Goal: Information Seeking & Learning: Learn about a topic

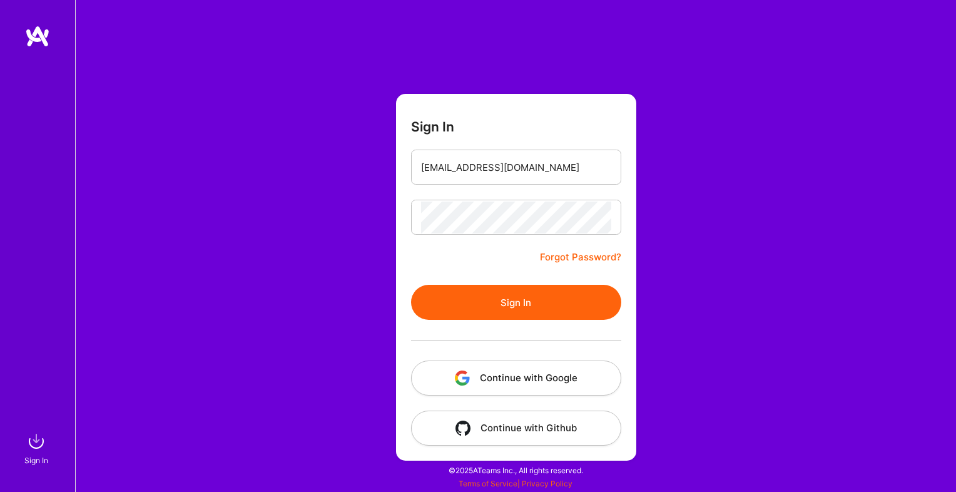
click at [479, 290] on button "Sign In" at bounding box center [516, 302] width 210 height 35
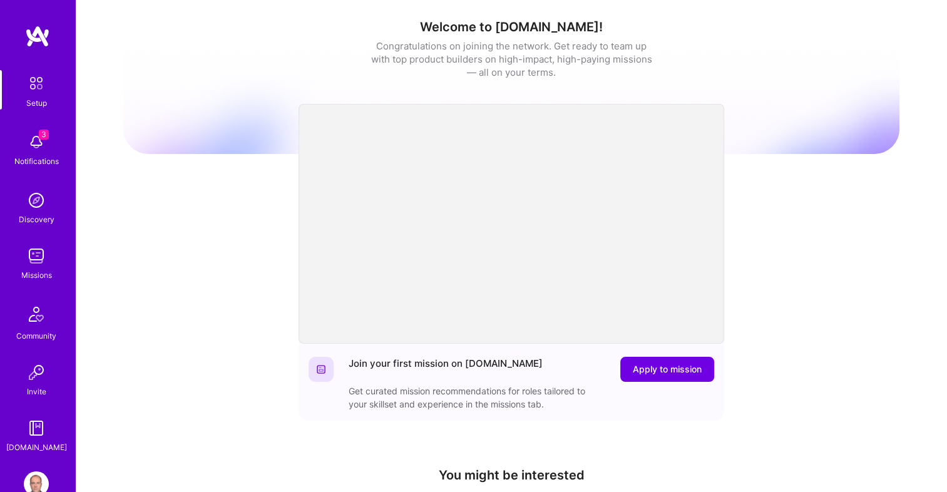
click at [37, 252] on img at bounding box center [36, 255] width 25 height 25
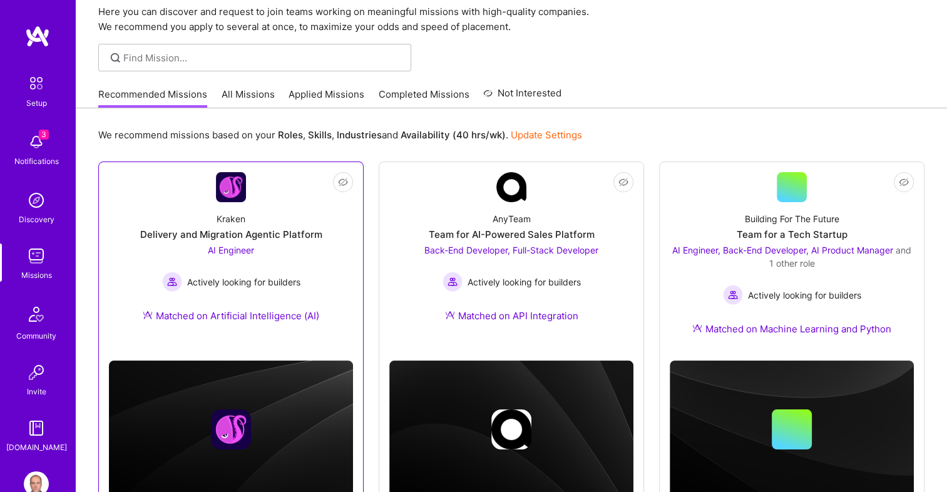
scroll to position [63, 0]
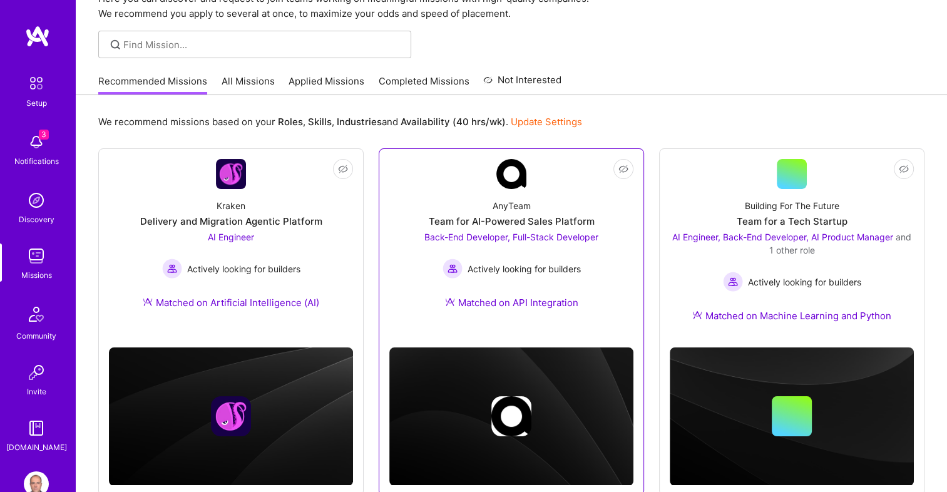
click at [606, 242] on div "AnyTeam Team for AI-Powered Sales Platform Back-End Developer, Full-Stack Devel…" at bounding box center [511, 256] width 244 height 135
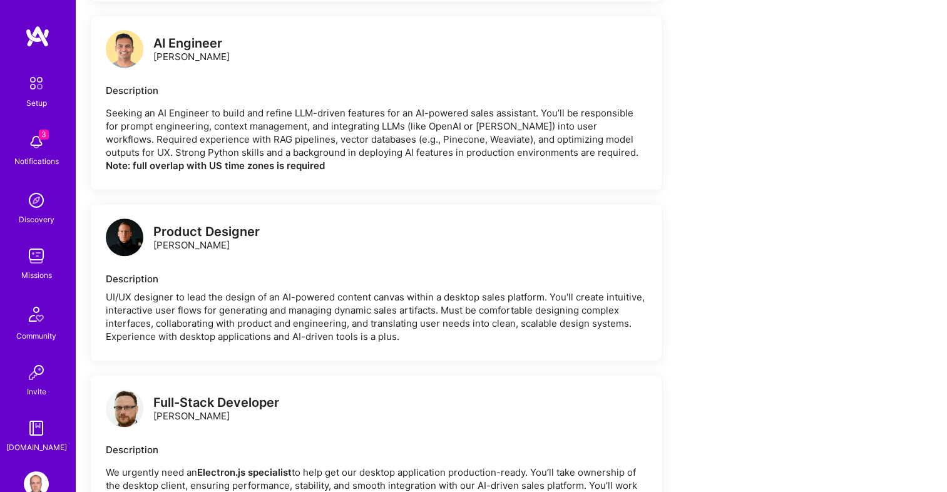
scroll to position [1109, 0]
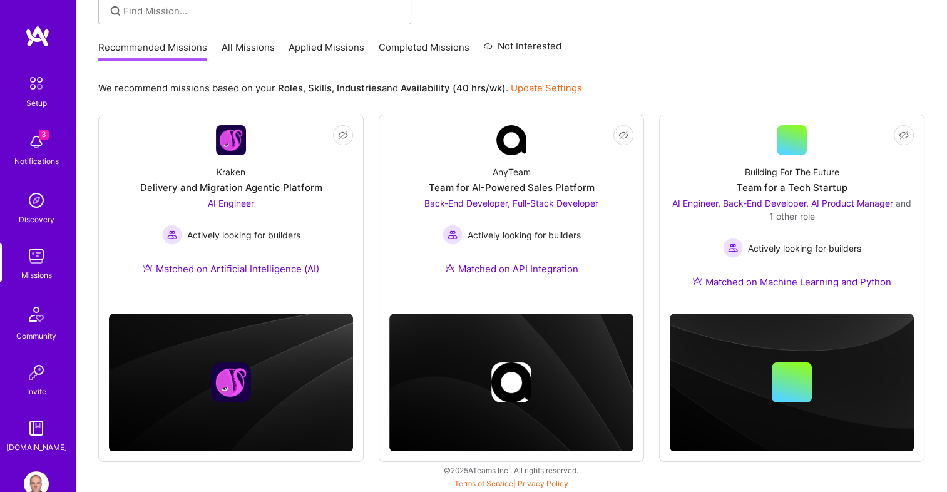
scroll to position [63, 0]
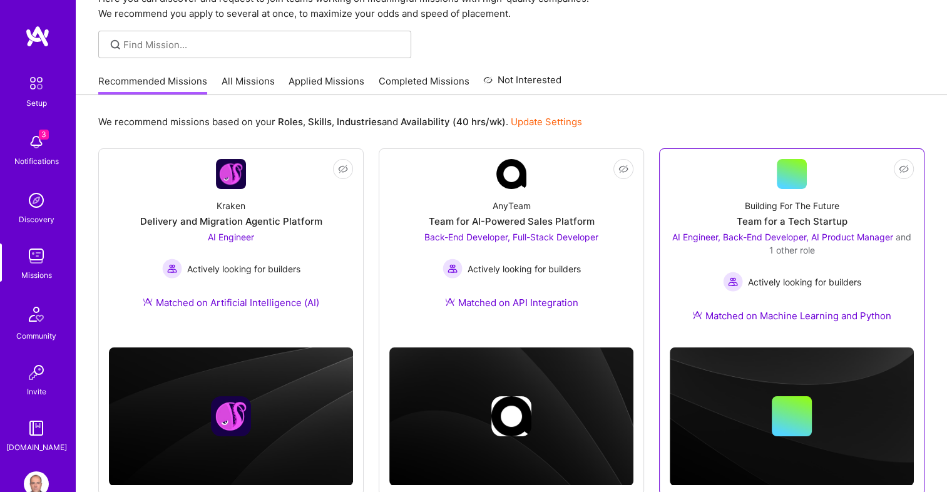
click at [715, 203] on div "Building For The Future Team for a Tech Startup AI Engineer, Back-End Developer…" at bounding box center [792, 263] width 244 height 148
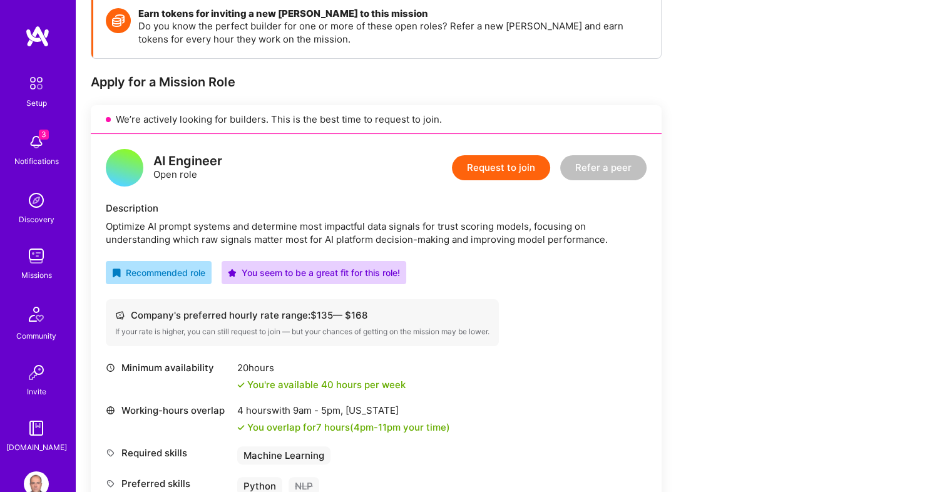
scroll to position [250, 0]
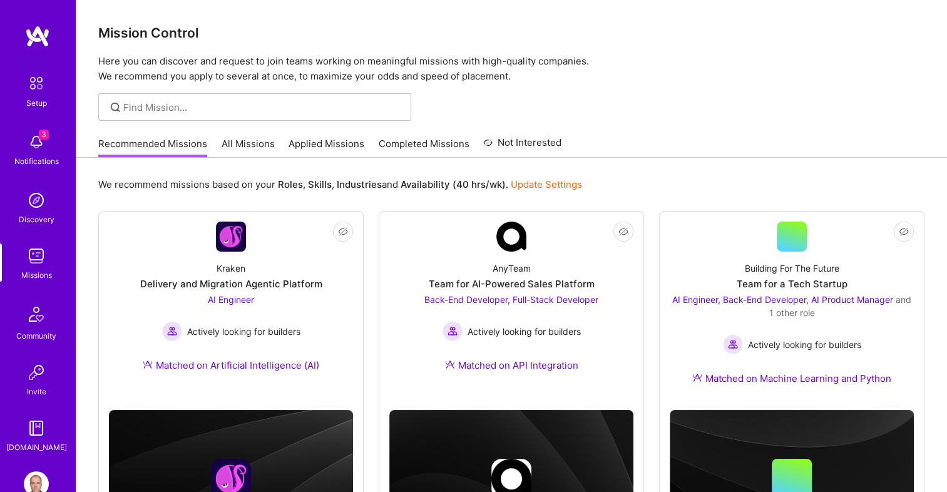
click at [258, 141] on link "All Missions" at bounding box center [248, 147] width 53 height 21
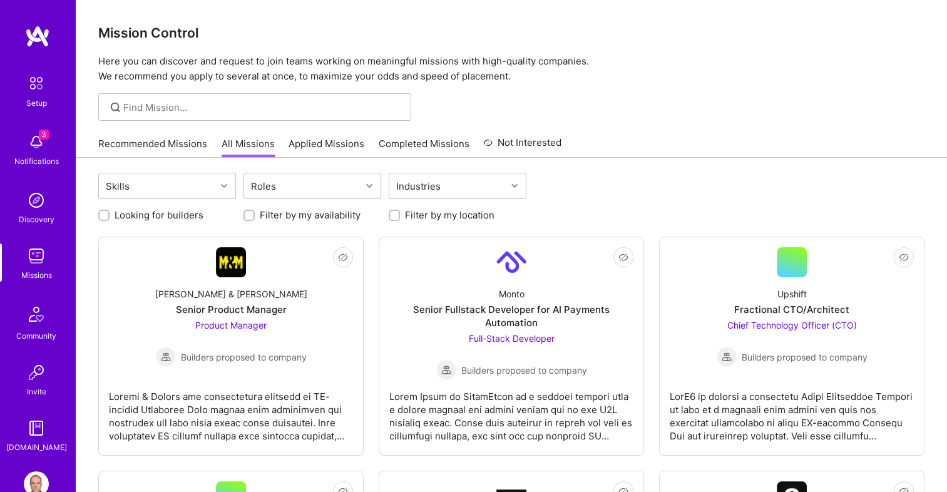
click at [183, 216] on label "Looking for builders" at bounding box center [159, 214] width 89 height 13
click at [110, 216] on input "Looking for builders" at bounding box center [105, 216] width 9 height 9
checkbox input "true"
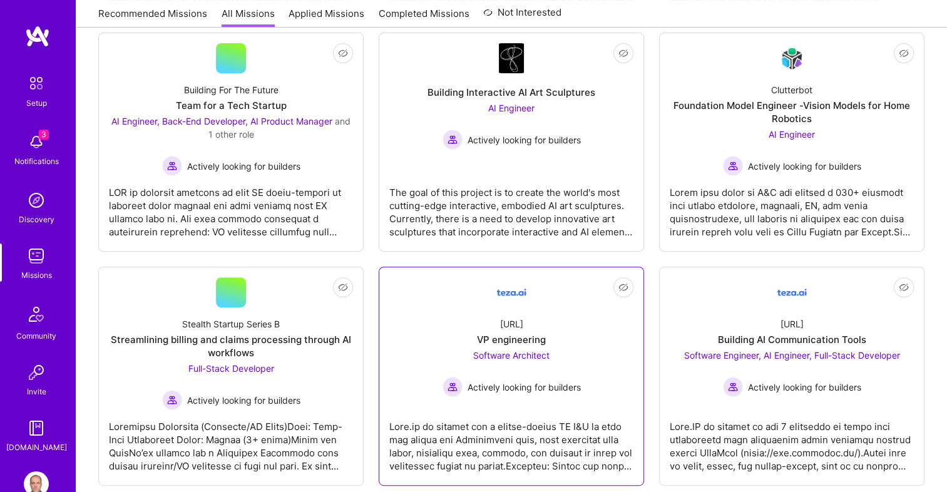
scroll to position [563, 0]
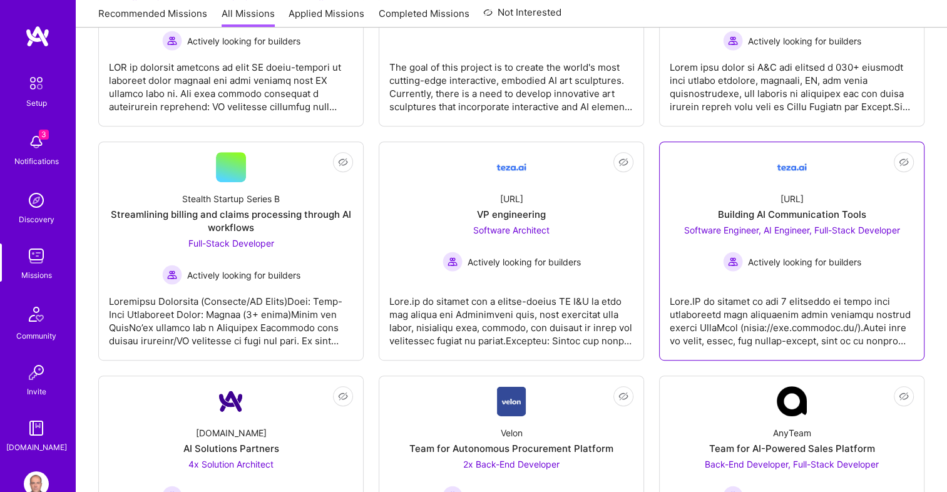
click at [815, 285] on div at bounding box center [792, 316] width 244 height 63
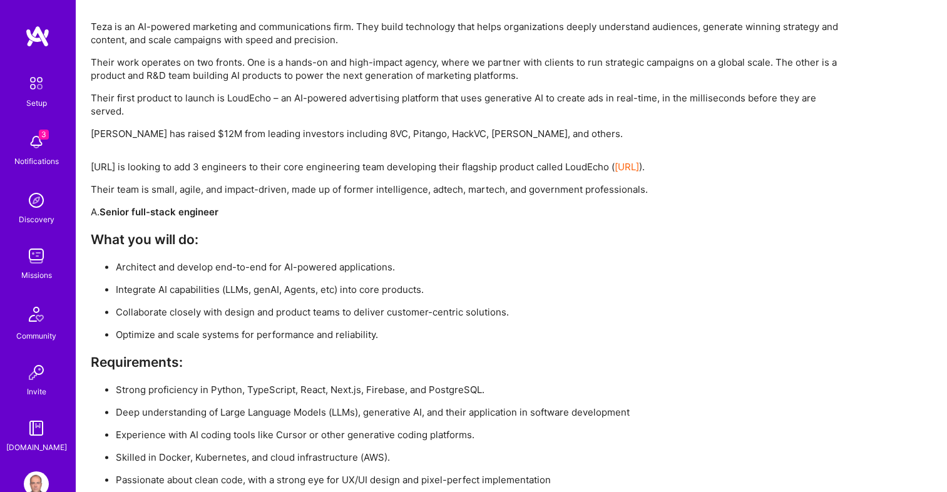
scroll to position [1878, 0]
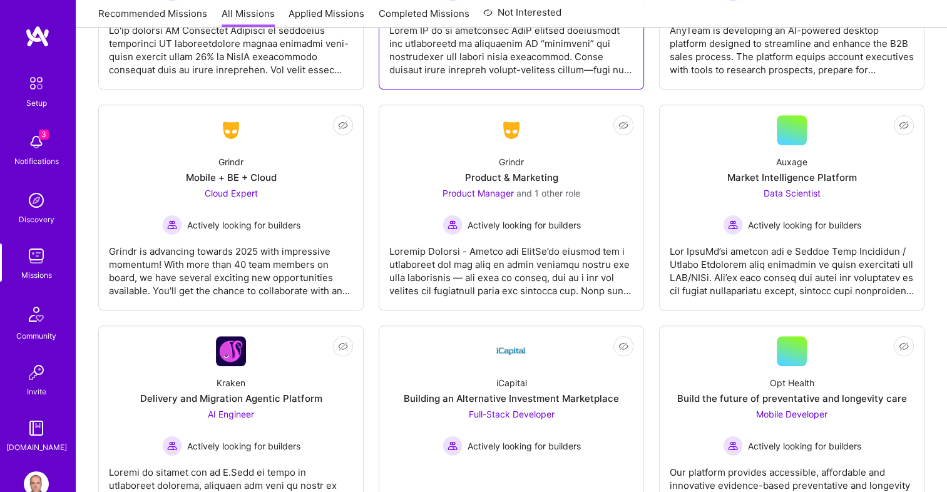
scroll to position [935, 0]
